Goal: Transaction & Acquisition: Purchase product/service

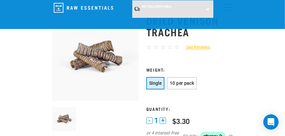
scroll to position [32, 0]
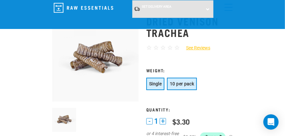
click at [176, 87] on button "10 per pack" at bounding box center [182, 84] width 30 height 12
click at [157, 78] on button "Single" at bounding box center [155, 84] width 18 height 12
click at [177, 82] on span "10 per pack" at bounding box center [182, 83] width 24 height 5
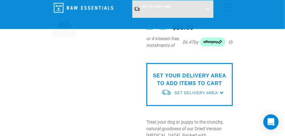
scroll to position [127, 0]
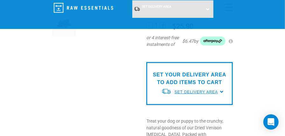
click at [218, 93] on span "Set Delivery Area" at bounding box center [196, 92] width 43 height 4
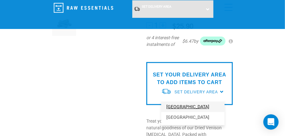
click at [187, 105] on link "[GEOGRAPHIC_DATA]" at bounding box center [192, 107] width 63 height 11
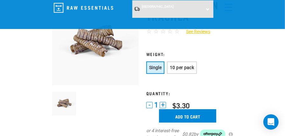
scroll to position [48, 0]
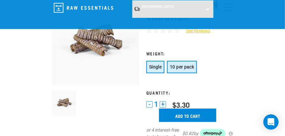
click at [187, 67] on span "10 per pack" at bounding box center [182, 66] width 24 height 5
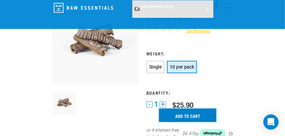
click at [205, 113] on input "Add to cart" at bounding box center [187, 115] width 57 height 13
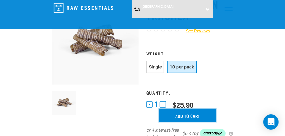
scroll to position [0, 0]
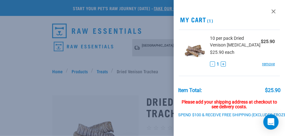
click at [95, 83] on div at bounding box center [142, 68] width 285 height 136
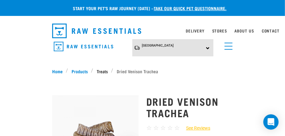
click at [107, 72] on link "Treats" at bounding box center [103, 71] width 18 height 7
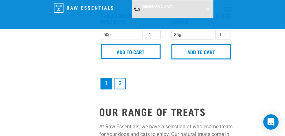
scroll to position [1974, 0]
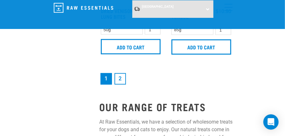
click at [121, 79] on link "2" at bounding box center [120, 78] width 11 height 11
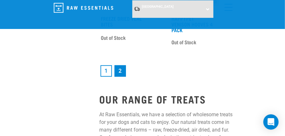
scroll to position [1719, 0]
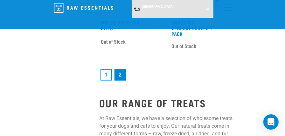
click at [108, 73] on link "1" at bounding box center [106, 74] width 11 height 11
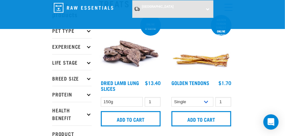
scroll to position [32, 0]
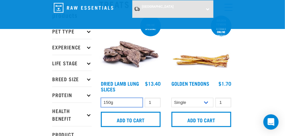
click at [133, 102] on select "150g" at bounding box center [122, 103] width 42 height 10
click at [136, 58] on img at bounding box center [130, 45] width 63 height 63
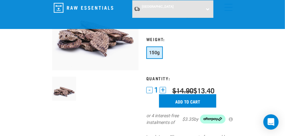
scroll to position [64, 0]
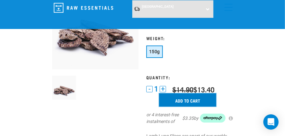
click at [172, 103] on input "Add to cart" at bounding box center [187, 99] width 57 height 13
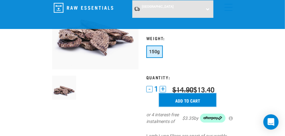
scroll to position [0, 0]
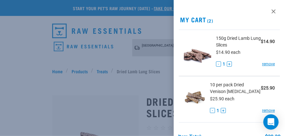
click at [103, 71] on div at bounding box center [142, 68] width 285 height 136
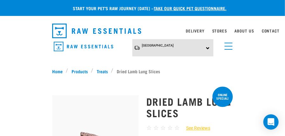
click at [103, 71] on link "Treats" at bounding box center [103, 71] width 18 height 7
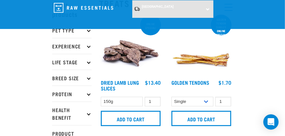
scroll to position [32, 0]
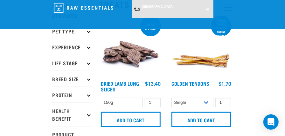
click at [203, 64] on img at bounding box center [201, 45] width 63 height 63
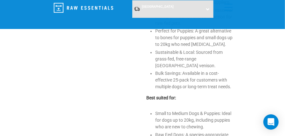
scroll to position [382, 0]
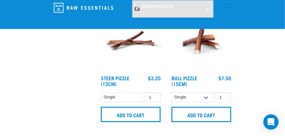
scroll to position [426, 0]
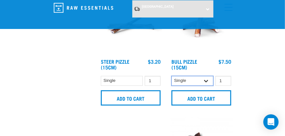
click at [204, 81] on select "Single 10 per pack 25 per pack" at bounding box center [193, 81] width 42 height 10
click at [172, 76] on select "Single 10 per pack 25 per pack" at bounding box center [193, 81] width 42 height 10
click at [206, 80] on select "Single 10 per pack 25 per pack" at bounding box center [193, 81] width 42 height 10
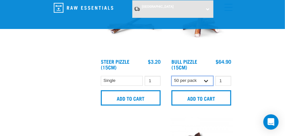
click at [172, 76] on select "Single 10 per pack 25 per pack" at bounding box center [193, 81] width 42 height 10
click at [204, 80] on select "Single 10 per pack 25 per pack" at bounding box center [193, 81] width 42 height 10
select select "323237"
click at [172, 76] on select "Single 10 per pack 25 per pack" at bounding box center [193, 81] width 42 height 10
click at [205, 80] on select "Single 10 per pack 25 per pack" at bounding box center [193, 81] width 42 height 10
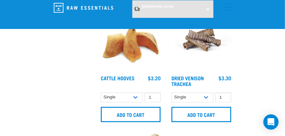
scroll to position [1158, 0]
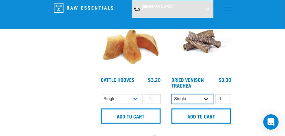
click at [208, 99] on select "Single 10 per pack" at bounding box center [193, 99] width 42 height 10
select select "443103"
click at [172, 94] on select "Single 10 per pack" at bounding box center [193, 99] width 42 height 10
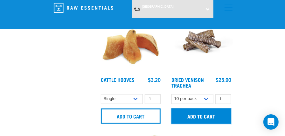
click at [213, 115] on input "Add to cart" at bounding box center [202, 116] width 60 height 15
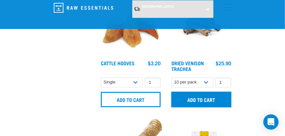
scroll to position [1190, 0]
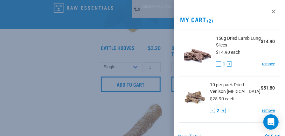
click at [83, 77] on div at bounding box center [142, 68] width 285 height 136
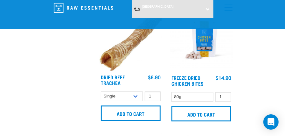
scroll to position [1286, 0]
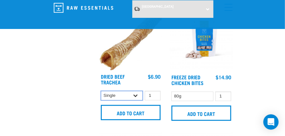
click at [138, 93] on select "Single 10 per pack" at bounding box center [122, 96] width 42 height 10
select select "251918"
click at [101, 91] on select "Single 10 per pack" at bounding box center [122, 96] width 42 height 10
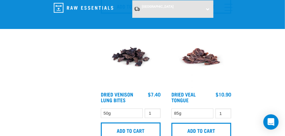
scroll to position [1891, 0]
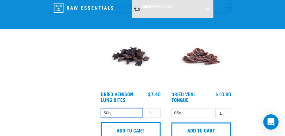
click at [137, 113] on select "50g" at bounding box center [122, 113] width 42 height 10
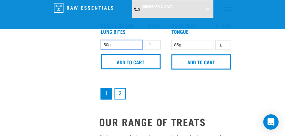
scroll to position [1986, 0]
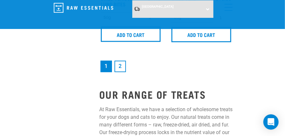
click at [121, 67] on link "2" at bounding box center [120, 66] width 11 height 11
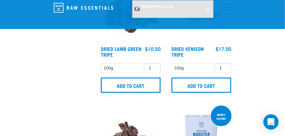
scroll to position [446, 0]
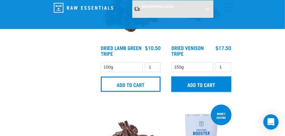
click at [191, 87] on input "Add to cart" at bounding box center [202, 83] width 60 height 15
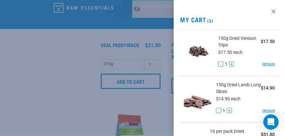
scroll to position [509, 0]
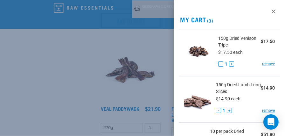
click at [162, 62] on div at bounding box center [142, 68] width 285 height 136
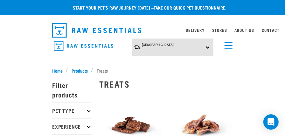
scroll to position [0, 0]
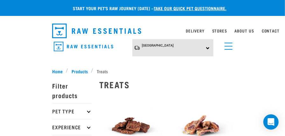
click at [225, 47] on link "menu" at bounding box center [227, 44] width 11 height 11
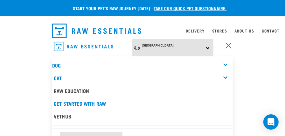
click at [225, 47] on link "menu" at bounding box center [227, 44] width 11 height 11
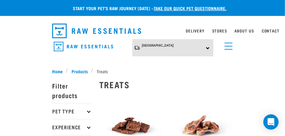
click at [207, 47] on div "[GEOGRAPHIC_DATA] [GEOGRAPHIC_DATA] [GEOGRAPHIC_DATA]" at bounding box center [172, 48] width 81 height 18
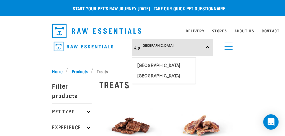
click at [207, 47] on div "[GEOGRAPHIC_DATA] [GEOGRAPHIC_DATA] [GEOGRAPHIC_DATA]" at bounding box center [172, 48] width 81 height 18
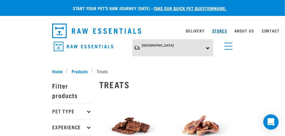
click at [221, 30] on link "Stores" at bounding box center [219, 31] width 15 height 2
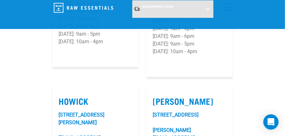
scroll to position [859, 0]
